Goal: Navigation & Orientation: Find specific page/section

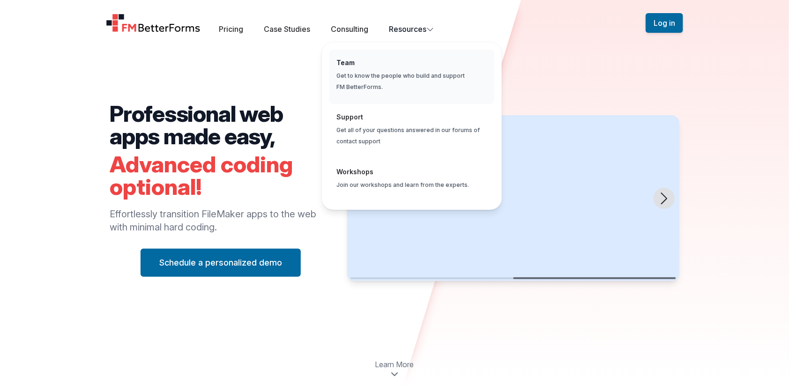
click at [397, 65] on span "Global" at bounding box center [411, 77] width 165 height 55
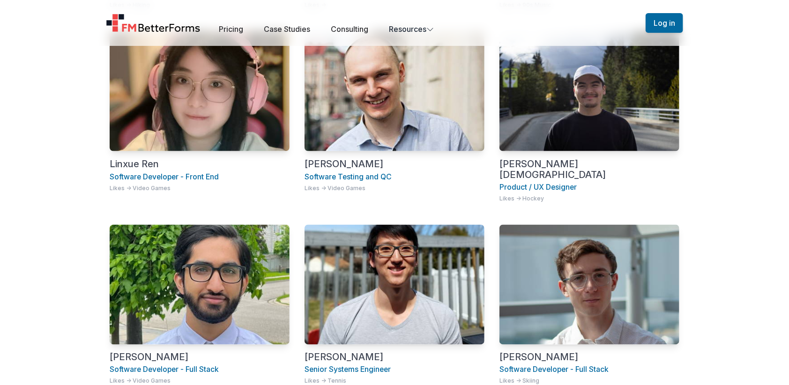
scroll to position [637, 0]
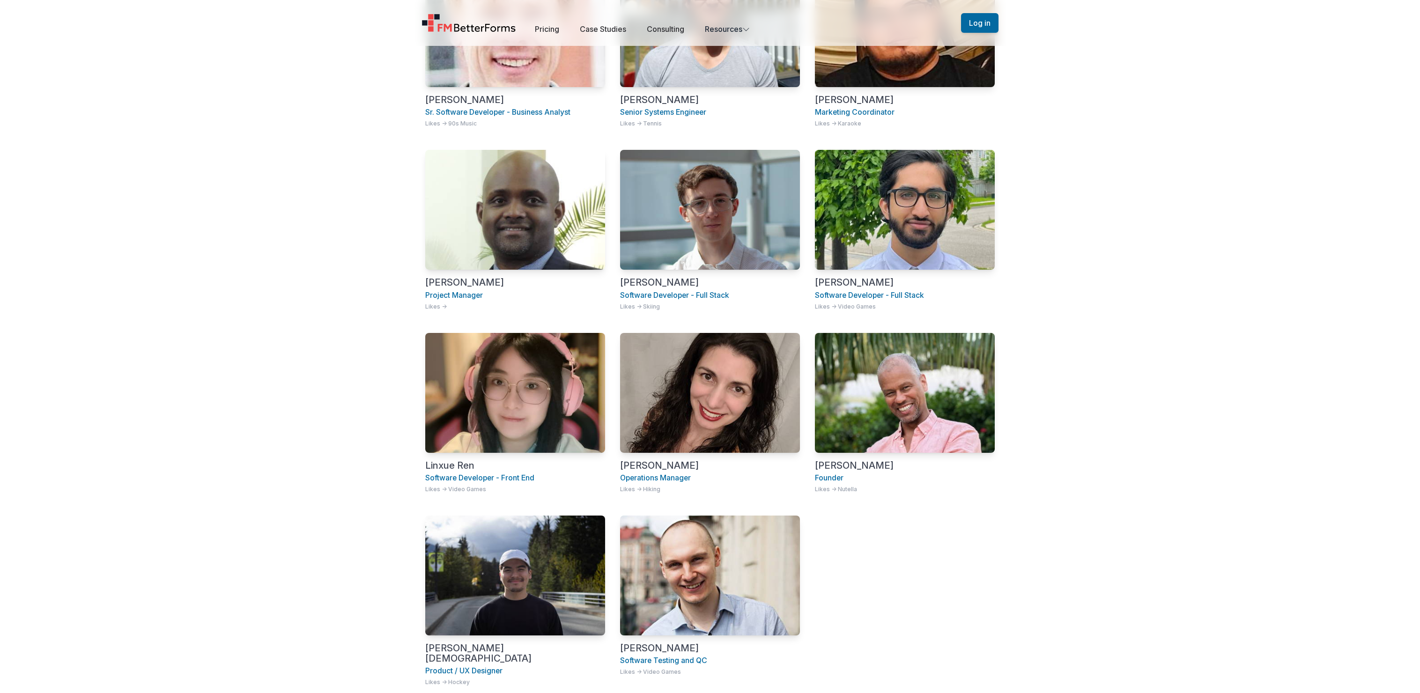
scroll to position [496, 0]
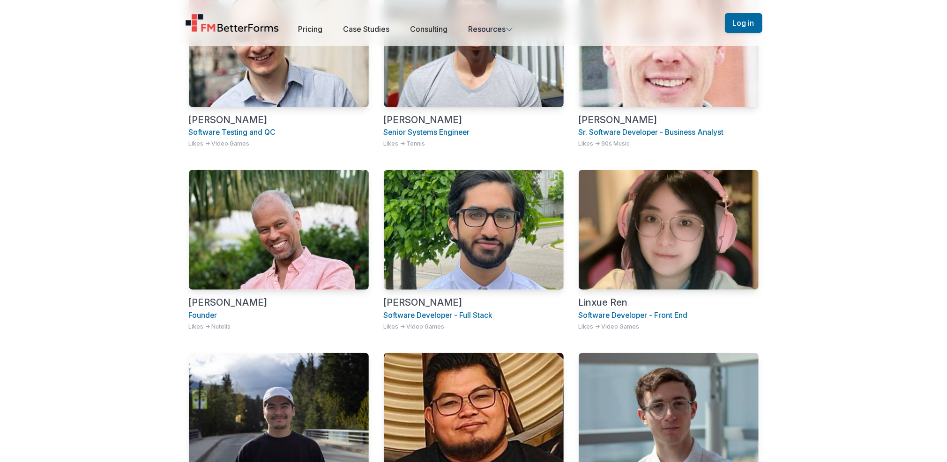
scroll to position [522, 0]
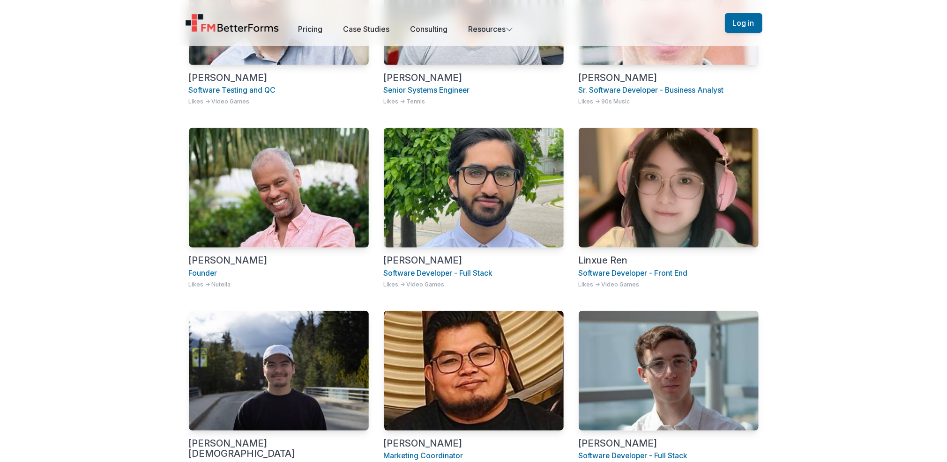
click at [295, 185] on img at bounding box center [279, 188] width 180 height 120
